Goal: Task Accomplishment & Management: Manage account settings

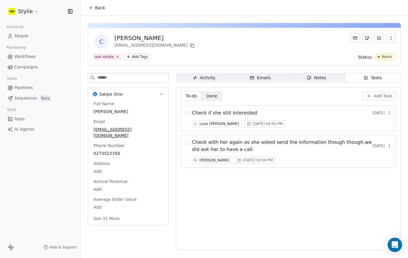
click at [10, 37] on icon at bounding box center [10, 36] width 6 height 6
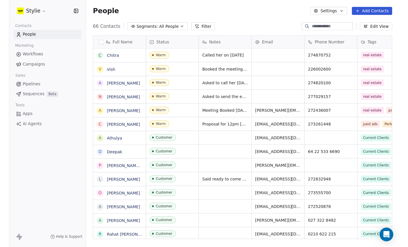
scroll to position [227, 328]
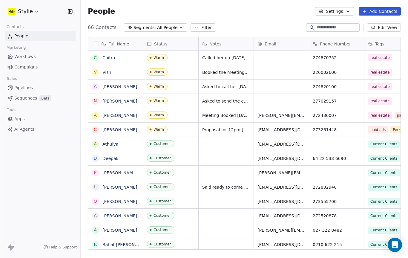
click at [387, 10] on button "Add Contacts" at bounding box center [380, 11] width 42 height 8
click at [387, 23] on span "Create new contact" at bounding box center [380, 24] width 41 height 6
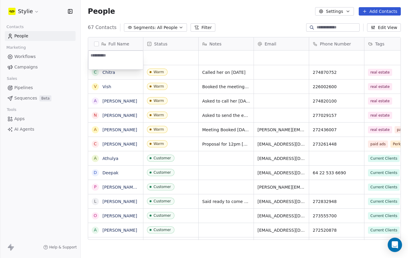
scroll to position [217, 328]
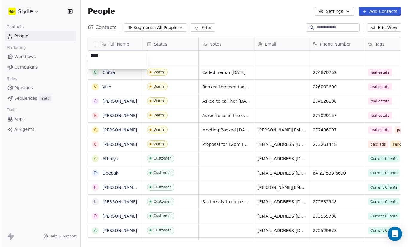
type textarea "*****"
click at [218, 60] on html "Stylie Contacts People Marketing Workflows Campaigns Sales Pipelines Sequences …" at bounding box center [204, 123] width 408 height 247
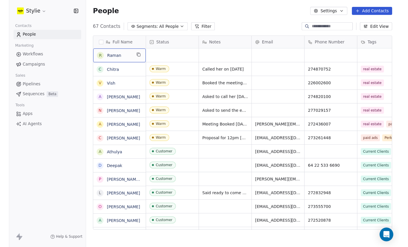
scroll to position [227, 328]
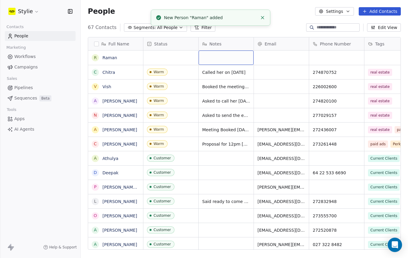
click at [225, 60] on div "grid" at bounding box center [226, 58] width 55 height 14
click at [221, 58] on div "grid" at bounding box center [226, 58] width 55 height 14
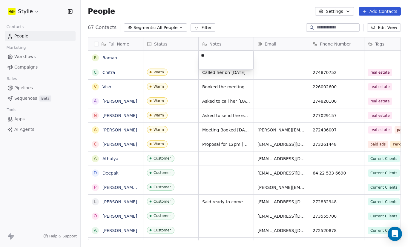
type textarea "*"
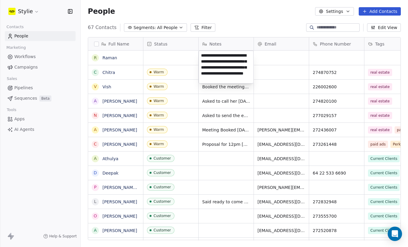
type textarea "**********"
click at [337, 55] on html "Stylie Contacts People Marketing Workflows Campaigns Sales Pipelines Sequences …" at bounding box center [204, 123] width 408 height 247
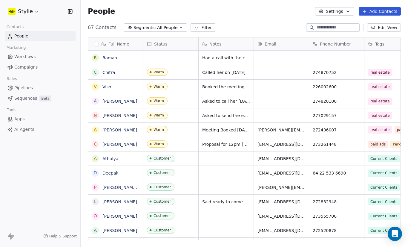
scroll to position [227, 328]
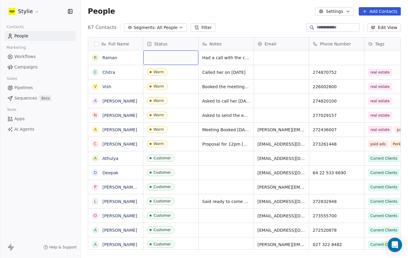
click at [178, 60] on div "grid" at bounding box center [170, 58] width 55 height 14
click at [167, 60] on div "grid" at bounding box center [170, 58] width 55 height 14
click at [162, 58] on div "grid" at bounding box center [170, 58] width 55 height 14
click at [153, 60] on div "grid" at bounding box center [170, 58] width 55 height 14
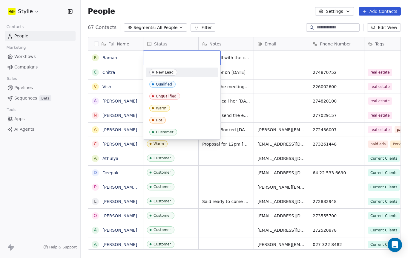
scroll to position [217, 328]
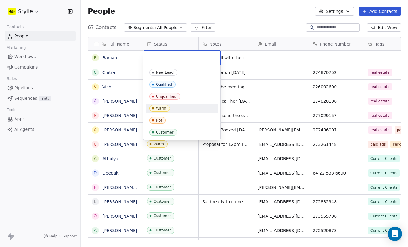
click at [164, 108] on div "Warm" at bounding box center [161, 108] width 10 height 4
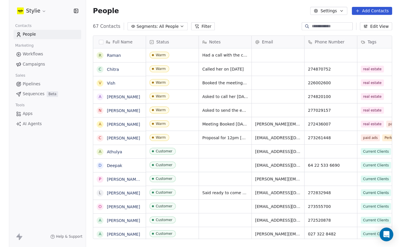
scroll to position [227, 328]
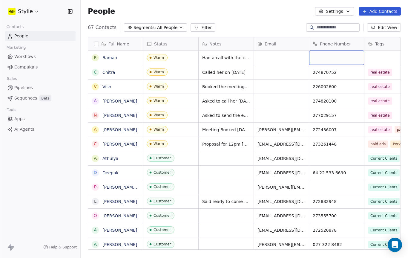
click at [326, 59] on div "grid" at bounding box center [336, 58] width 55 height 14
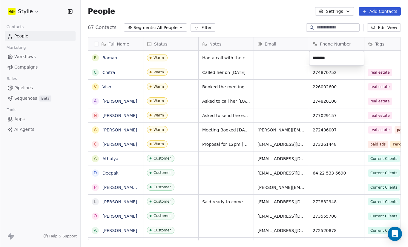
type input "*********"
click at [380, 56] on html "Stylie Contacts People Marketing Workflows Campaigns Sales Pipelines Sequences …" at bounding box center [204, 123] width 408 height 247
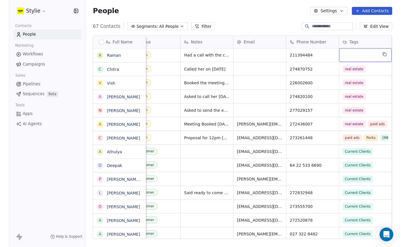
scroll to position [227, 328]
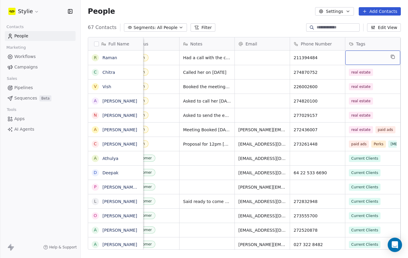
click at [381, 56] on div "grid" at bounding box center [373, 58] width 55 height 14
click at [368, 58] on div "grid" at bounding box center [373, 58] width 55 height 14
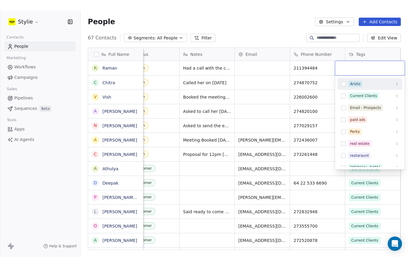
scroll to position [217, 328]
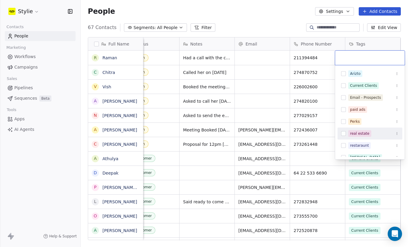
click at [360, 134] on div "real estate" at bounding box center [359, 133] width 19 height 5
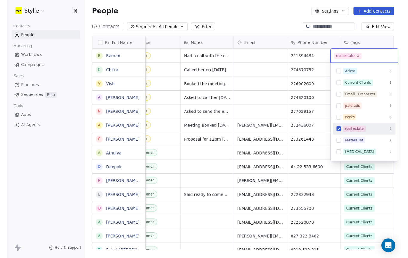
scroll to position [235, 328]
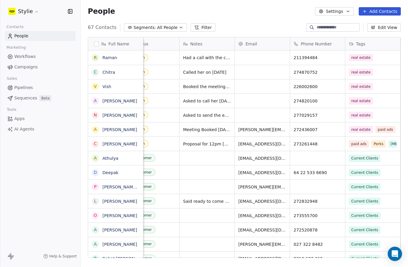
click at [279, 59] on html "Stylie Contacts People Marketing Workflows Campaigns Sales Pipelines Sequences …" at bounding box center [204, 133] width 408 height 267
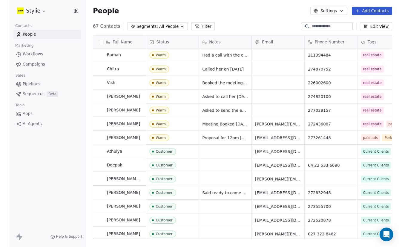
scroll to position [0, 0]
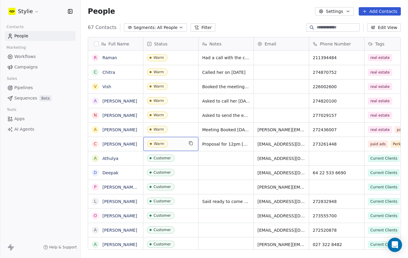
click at [175, 144] on span "Warm" at bounding box center [165, 143] width 36 height 7
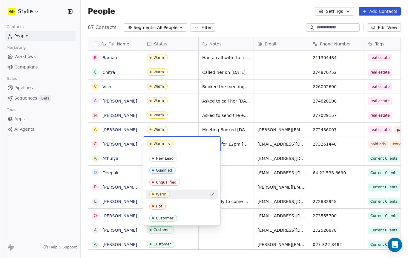
scroll to position [217, 328]
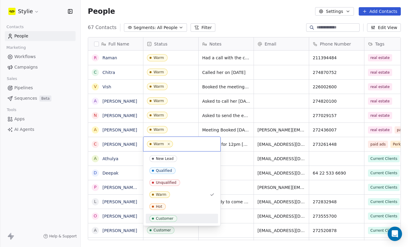
click at [164, 220] on span "Customer" at bounding box center [163, 218] width 28 height 7
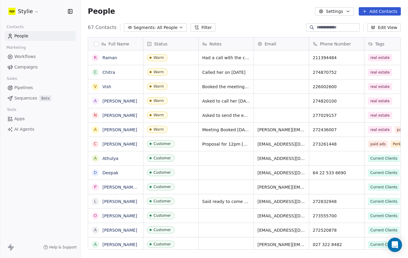
scroll to position [0, 19]
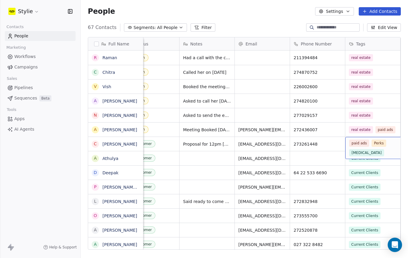
click at [376, 152] on span "[MEDICAL_DATA]" at bounding box center [366, 152] width 35 height 7
click at [358, 154] on span "[MEDICAL_DATA]" at bounding box center [366, 152] width 35 height 7
click at [362, 155] on span "[MEDICAL_DATA]" at bounding box center [366, 152] width 35 height 7
click at [376, 154] on span "[MEDICAL_DATA]" at bounding box center [366, 152] width 35 height 7
click at [362, 152] on span "[MEDICAL_DATA]" at bounding box center [366, 152] width 35 height 7
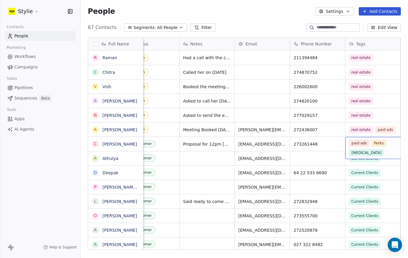
click at [370, 152] on span "[MEDICAL_DATA]" at bounding box center [366, 152] width 35 height 7
click at [375, 152] on span "[MEDICAL_DATA]" at bounding box center [366, 152] width 35 height 7
click at [378, 152] on span "[MEDICAL_DATA]" at bounding box center [366, 152] width 35 height 7
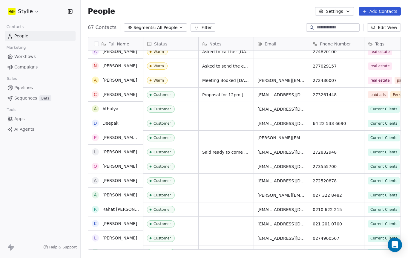
scroll to position [0, 0]
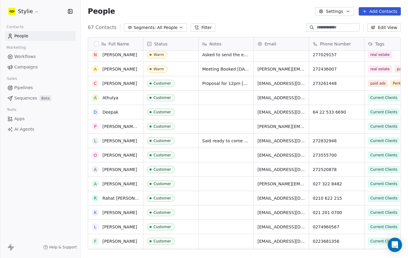
click at [271, 22] on div "People Settings Add Contacts" at bounding box center [245, 11] width 328 height 23
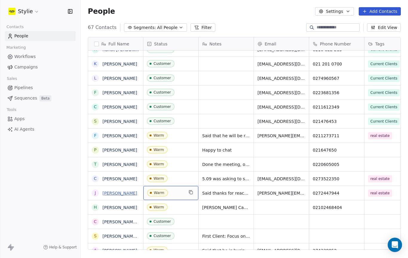
click at [124, 191] on link "[PERSON_NAME]" at bounding box center [120, 193] width 35 height 5
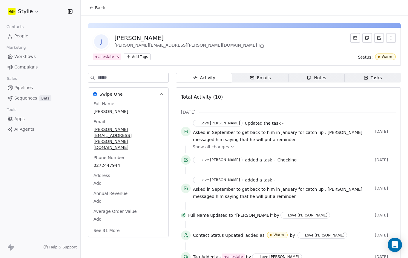
click at [375, 82] on span "Tasks Tasks" at bounding box center [373, 78] width 56 height 10
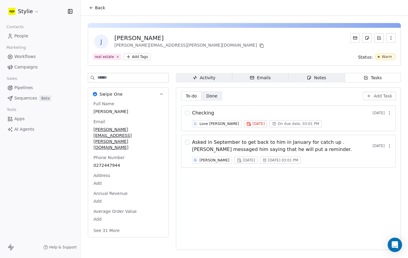
click at [16, 35] on span "People" at bounding box center [21, 36] width 14 height 6
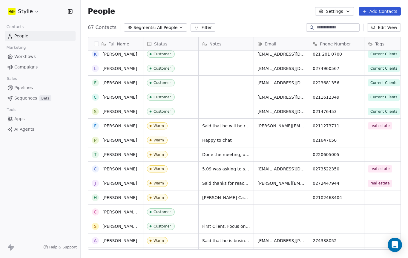
scroll to position [210, 0]
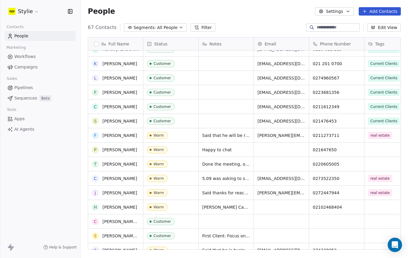
click at [52, 194] on div "Stylie Contacts People Marketing Workflows Campaigns Sales Pipelines Sequences …" at bounding box center [40, 129] width 80 height 258
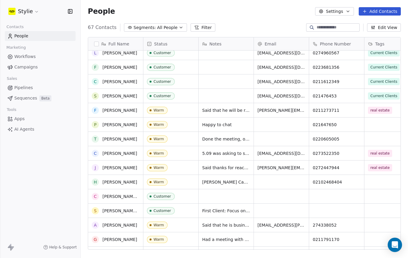
click at [45, 182] on div "Stylie Contacts People Marketing Workflows Campaigns Sales Pipelines Sequences …" at bounding box center [40, 129] width 80 height 258
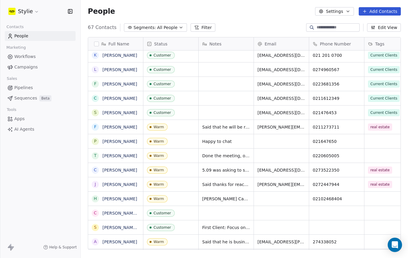
click at [54, 146] on div "Stylie Contacts People Marketing Workflows Campaigns Sales Pipelines Sequences …" at bounding box center [40, 129] width 80 height 258
